Goal: Task Accomplishment & Management: Use online tool/utility

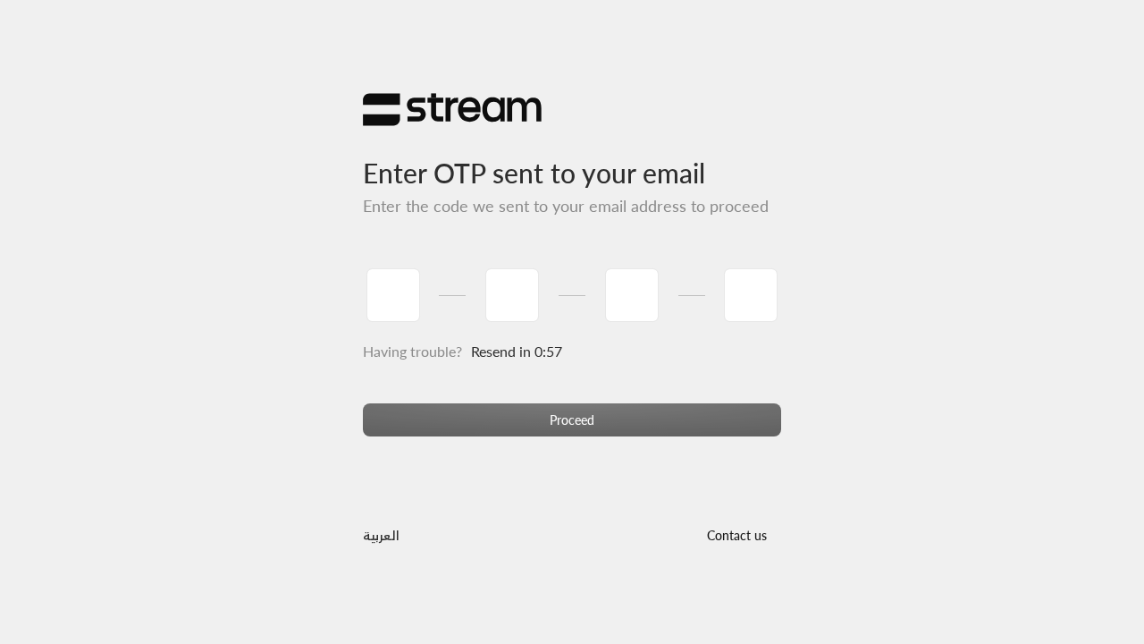
type input "1"
type input "2"
type input "3"
type input "4"
